Goal: Task Accomplishment & Management: Manage account settings

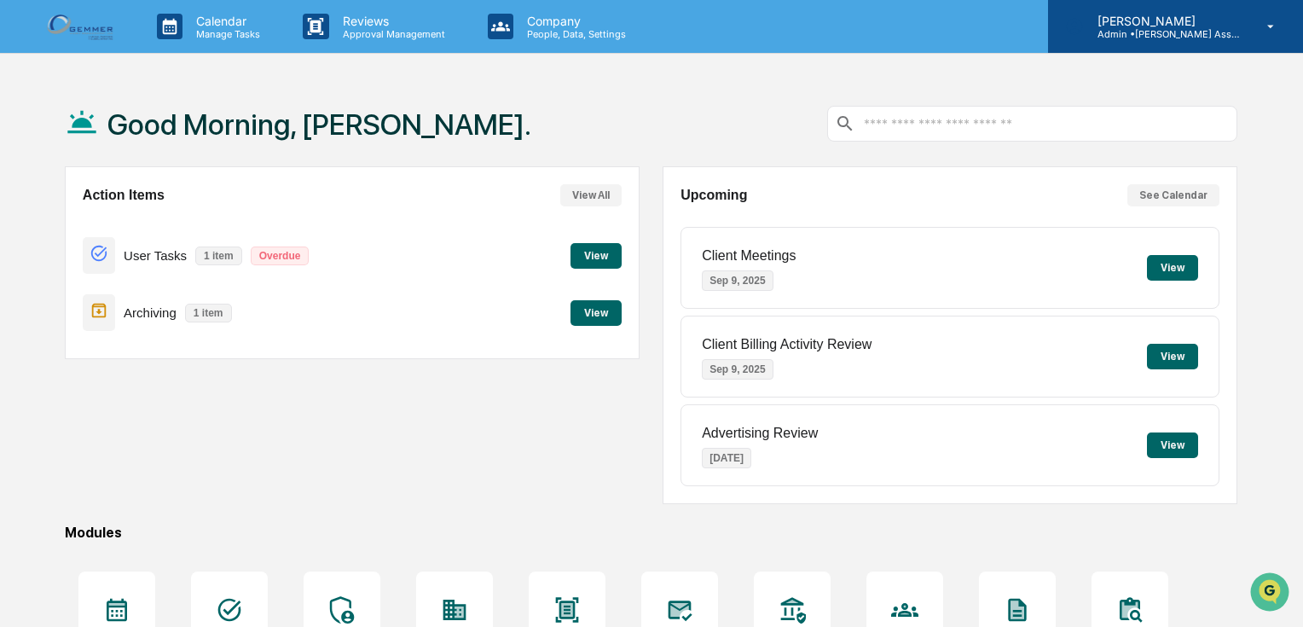
click at [1264, 24] on icon at bounding box center [1271, 27] width 30 height 16
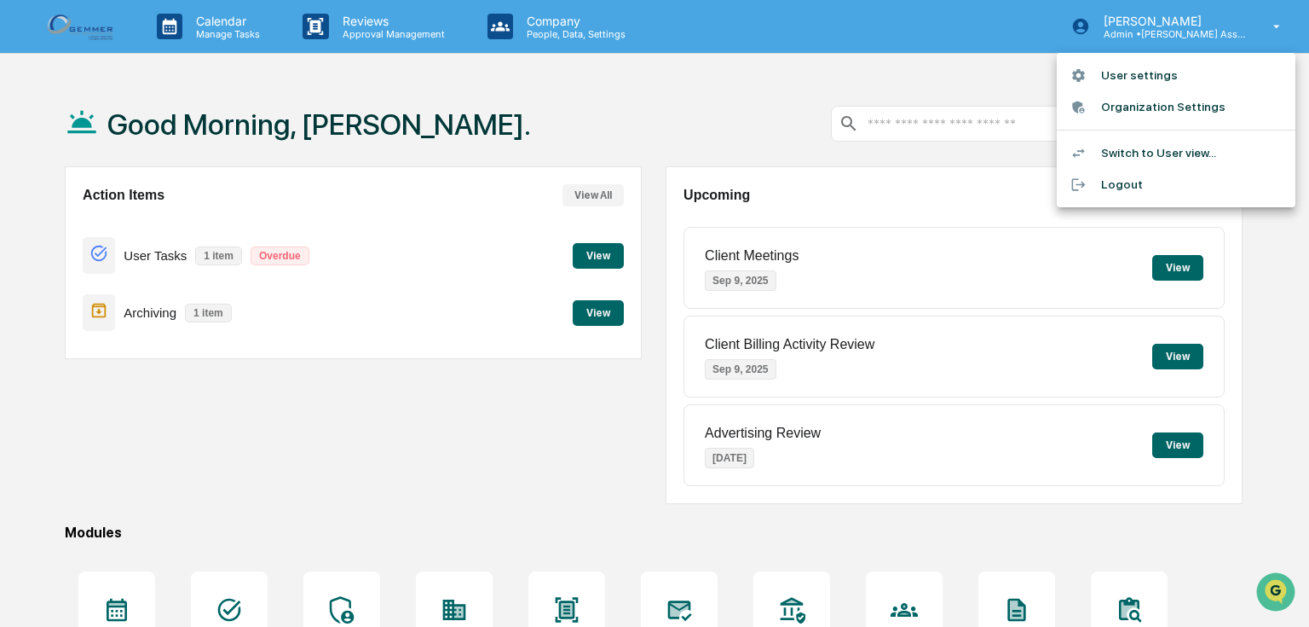
click at [835, 99] on div at bounding box center [654, 313] width 1309 height 627
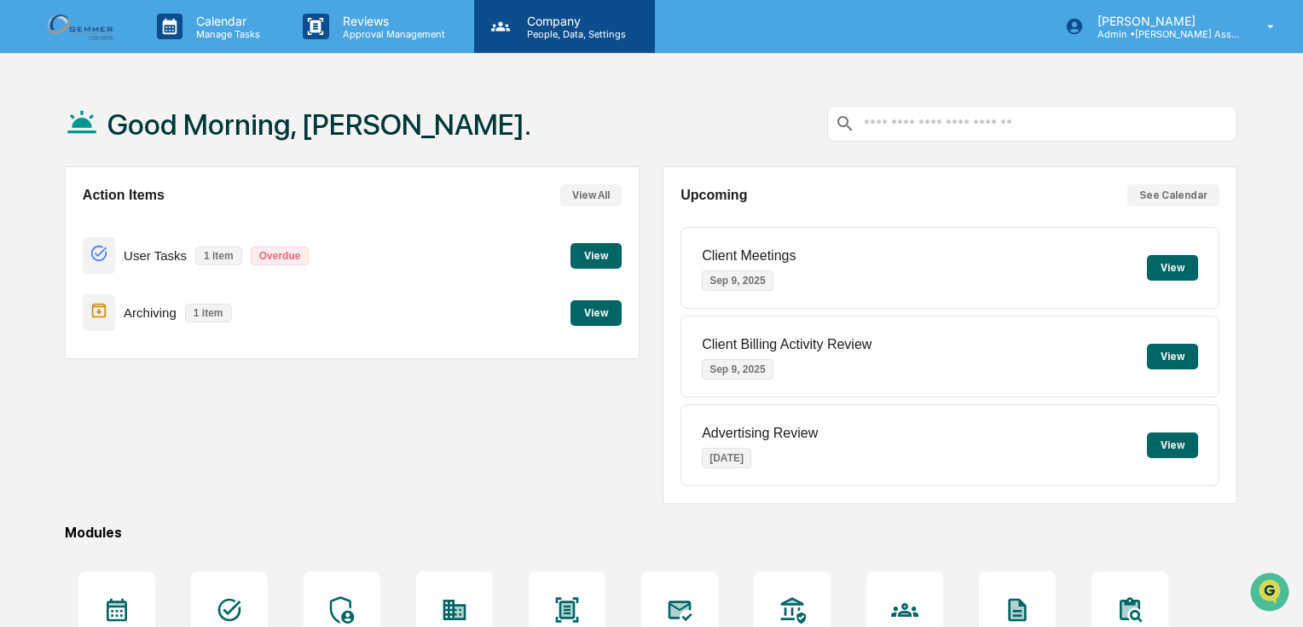
click at [545, 17] on p "Company" at bounding box center [573, 21] width 121 height 14
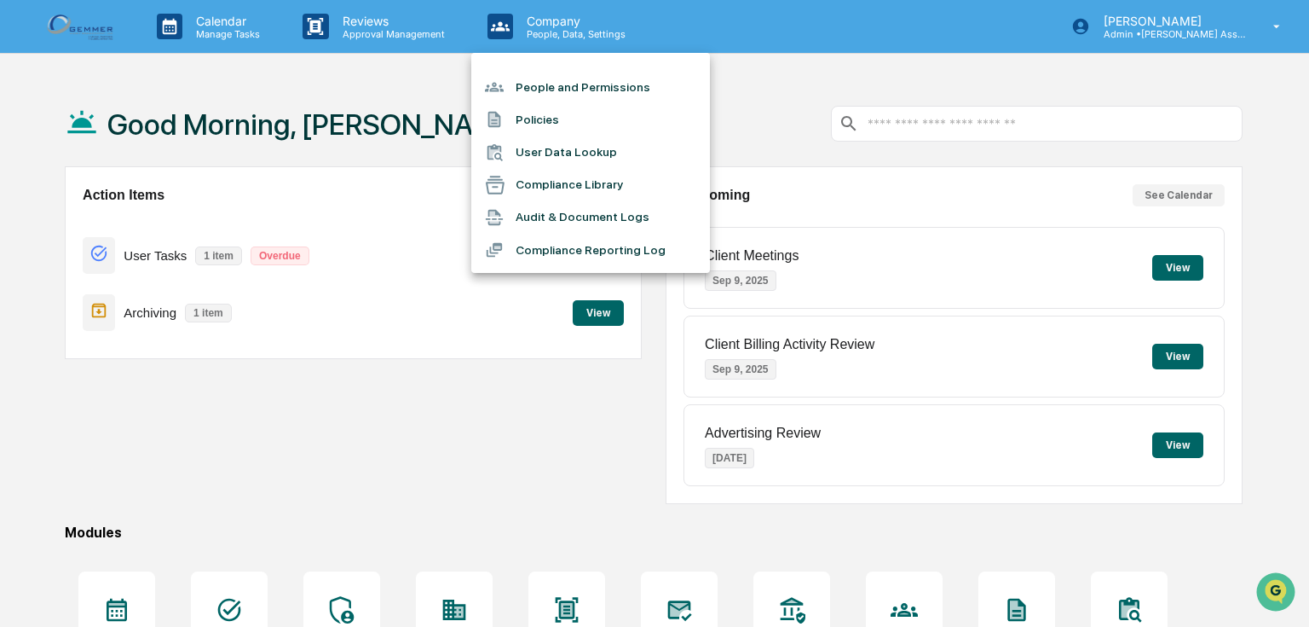
click at [561, 83] on li "People and Permissions" at bounding box center [590, 87] width 239 height 32
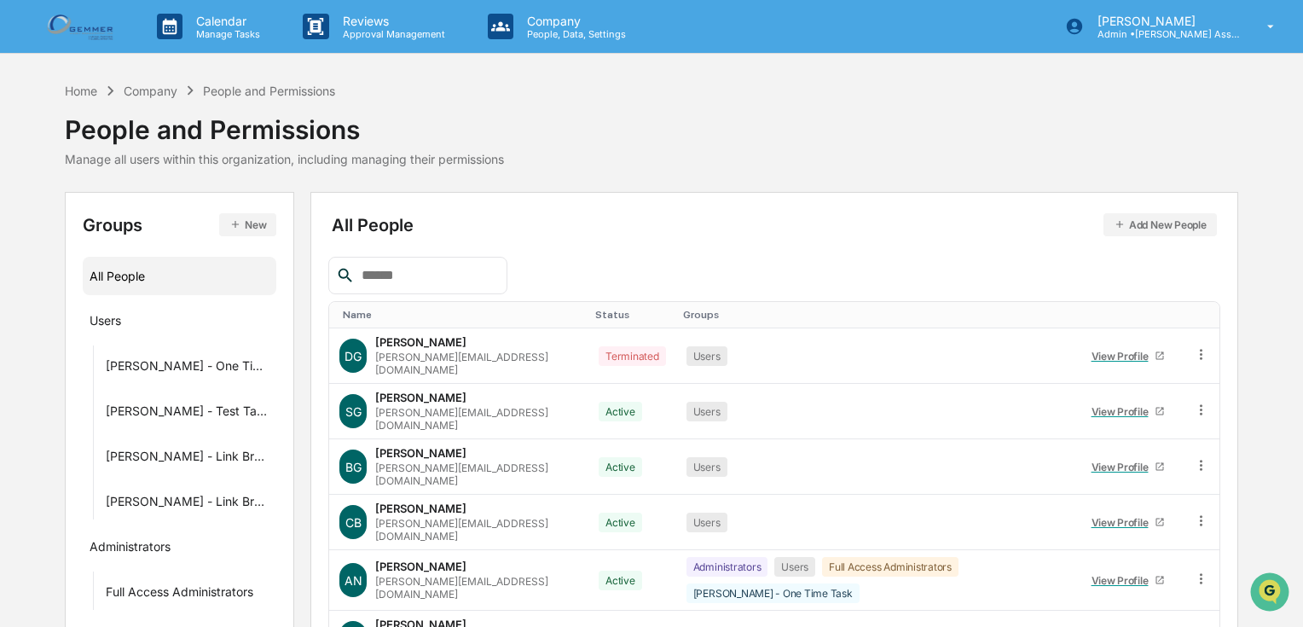
scroll to position [261, 0]
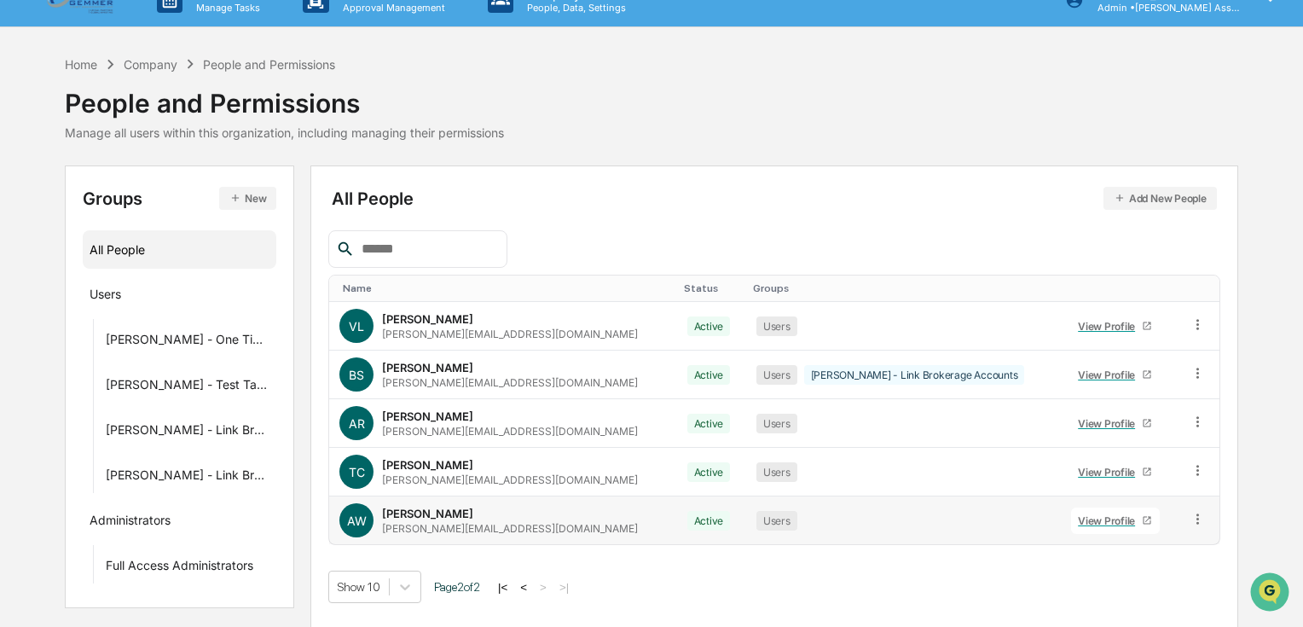
click at [413, 518] on div "[PERSON_NAME] [PERSON_NAME][EMAIL_ADDRESS][DOMAIN_NAME]" at bounding box center [510, 520] width 256 height 28
click at [1078, 523] on div "View Profile" at bounding box center [1110, 520] width 64 height 13
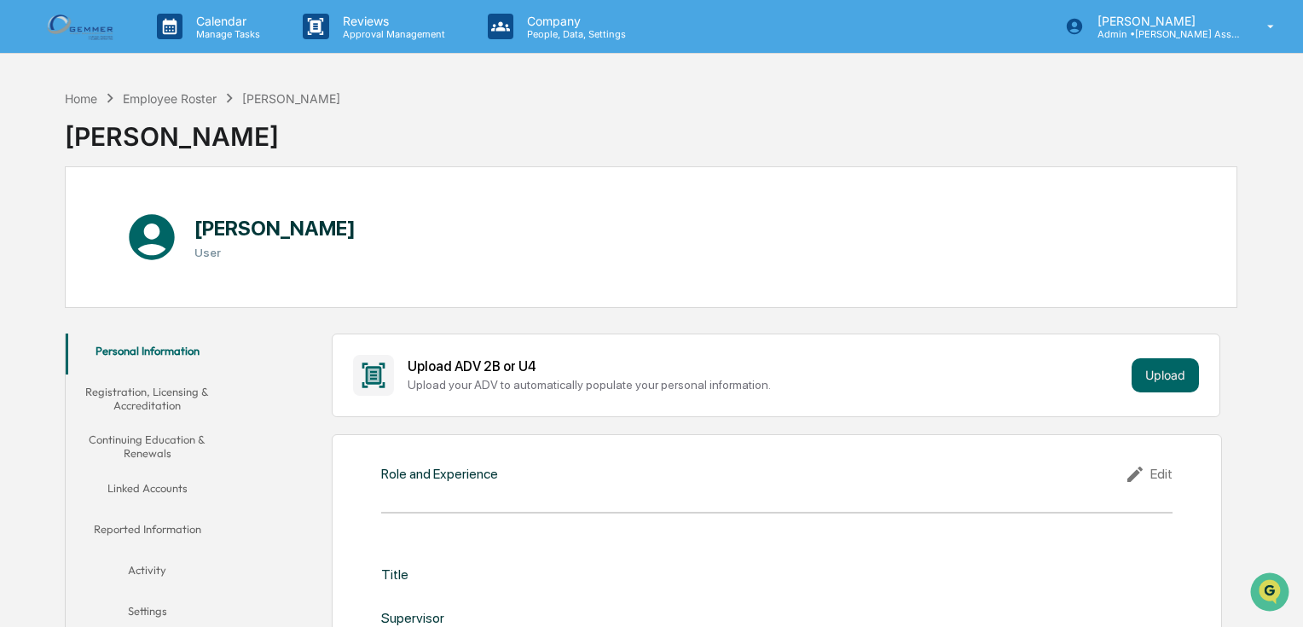
click at [160, 485] on button "Linked Accounts" at bounding box center [148, 491] width 164 height 41
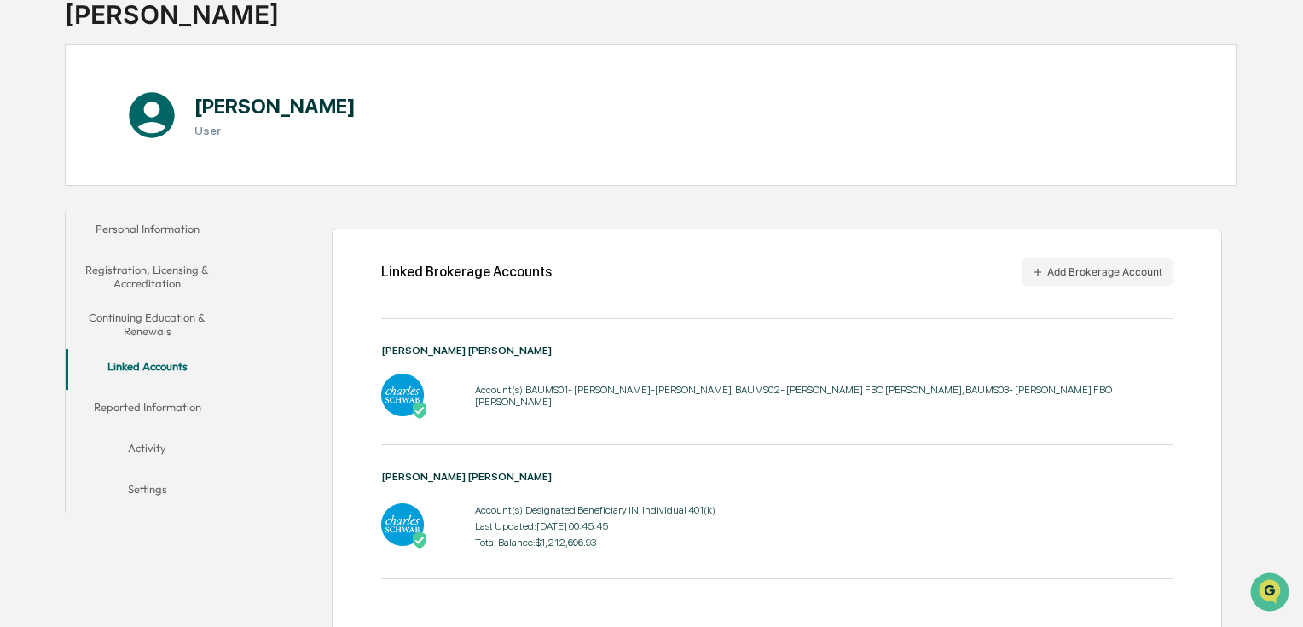
scroll to position [190, 0]
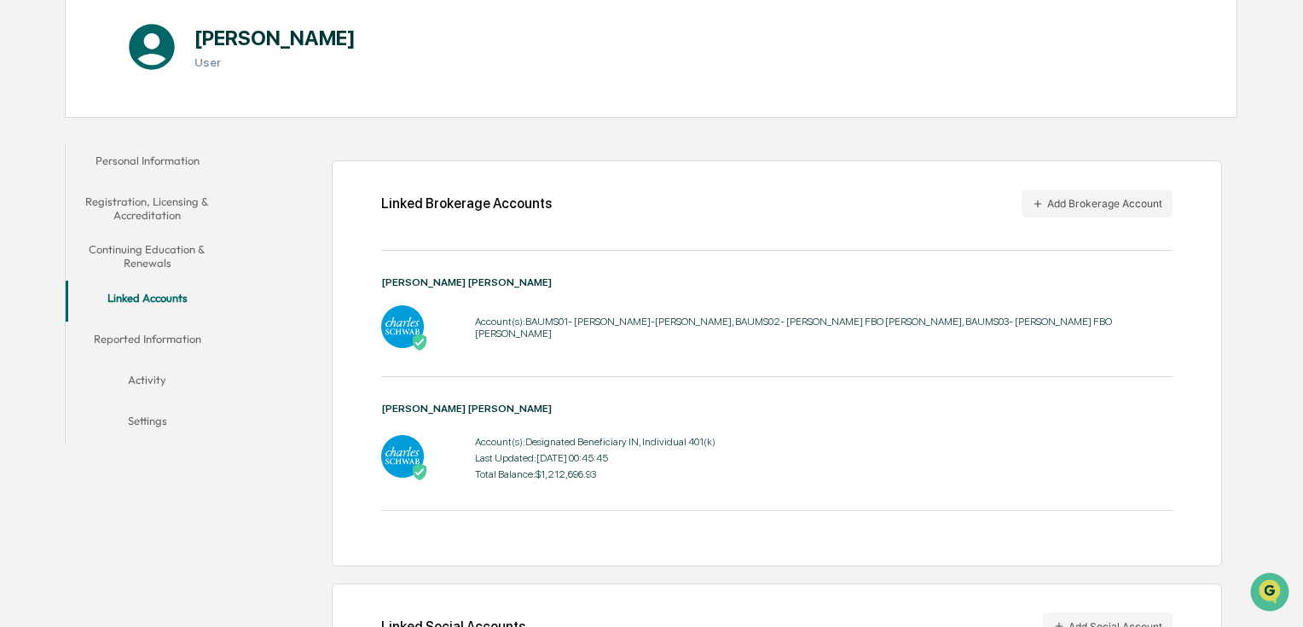
click at [167, 248] on button "Continuing Education & Renewals" at bounding box center [148, 256] width 164 height 49
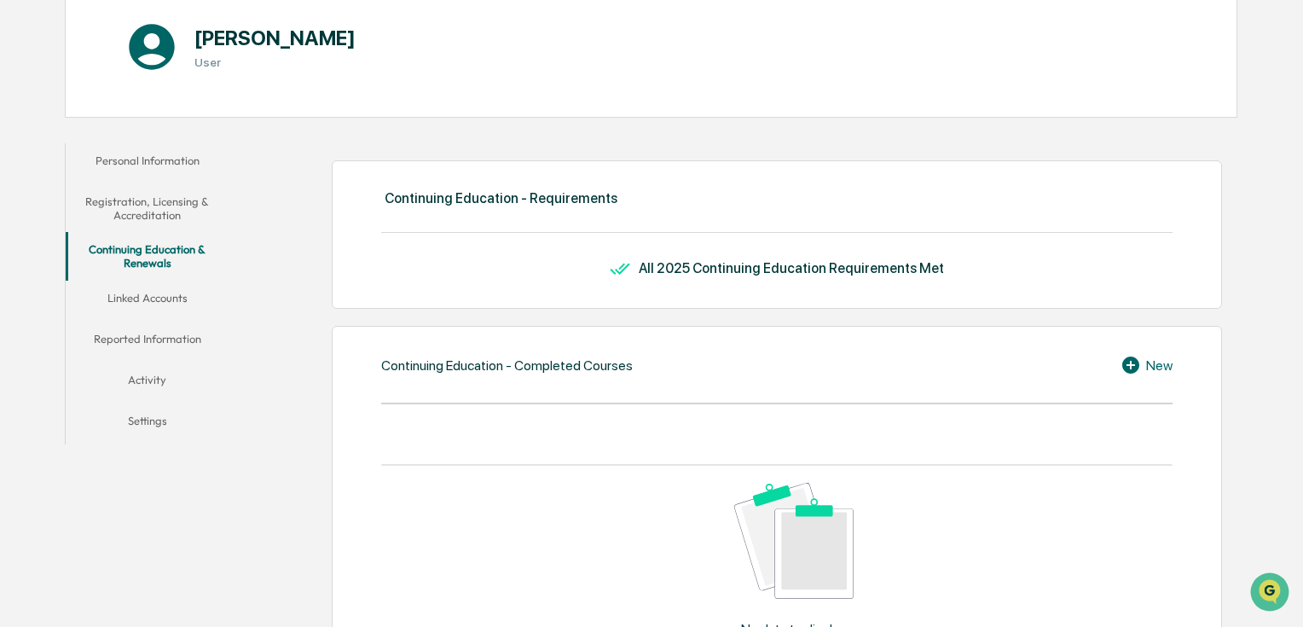
click at [163, 303] on button "Linked Accounts" at bounding box center [148, 300] width 164 height 41
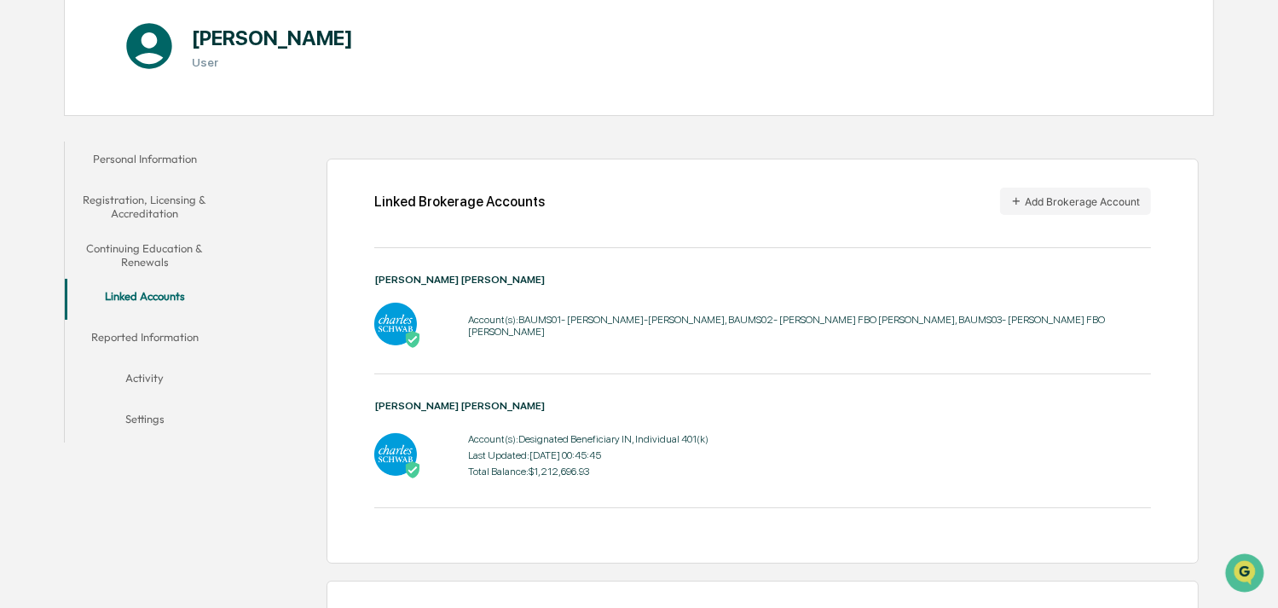
scroll to position [258, 0]
